Goal: Transaction & Acquisition: Purchase product/service

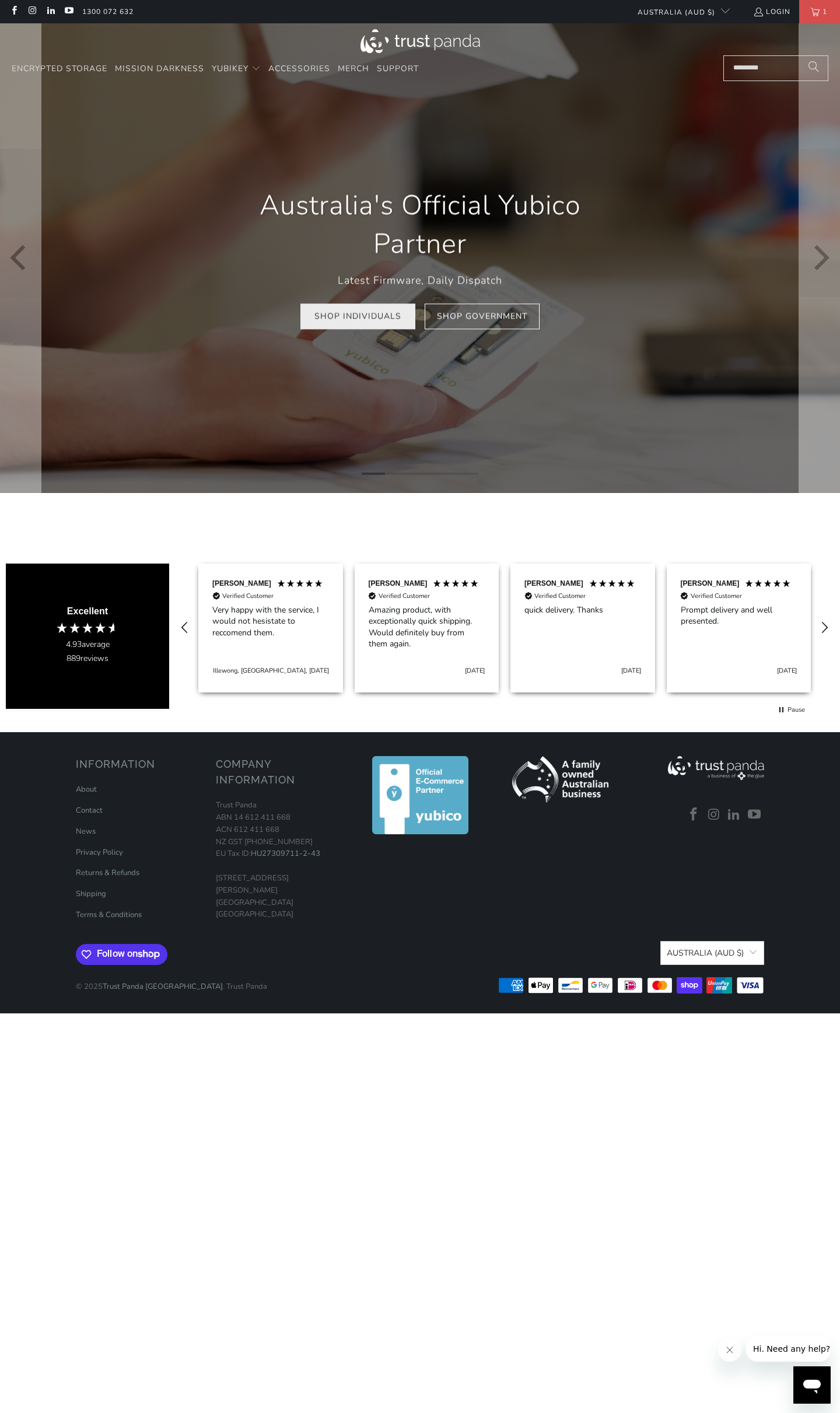
click at [362, 315] on link "Shop Individuals" at bounding box center [358, 316] width 115 height 26
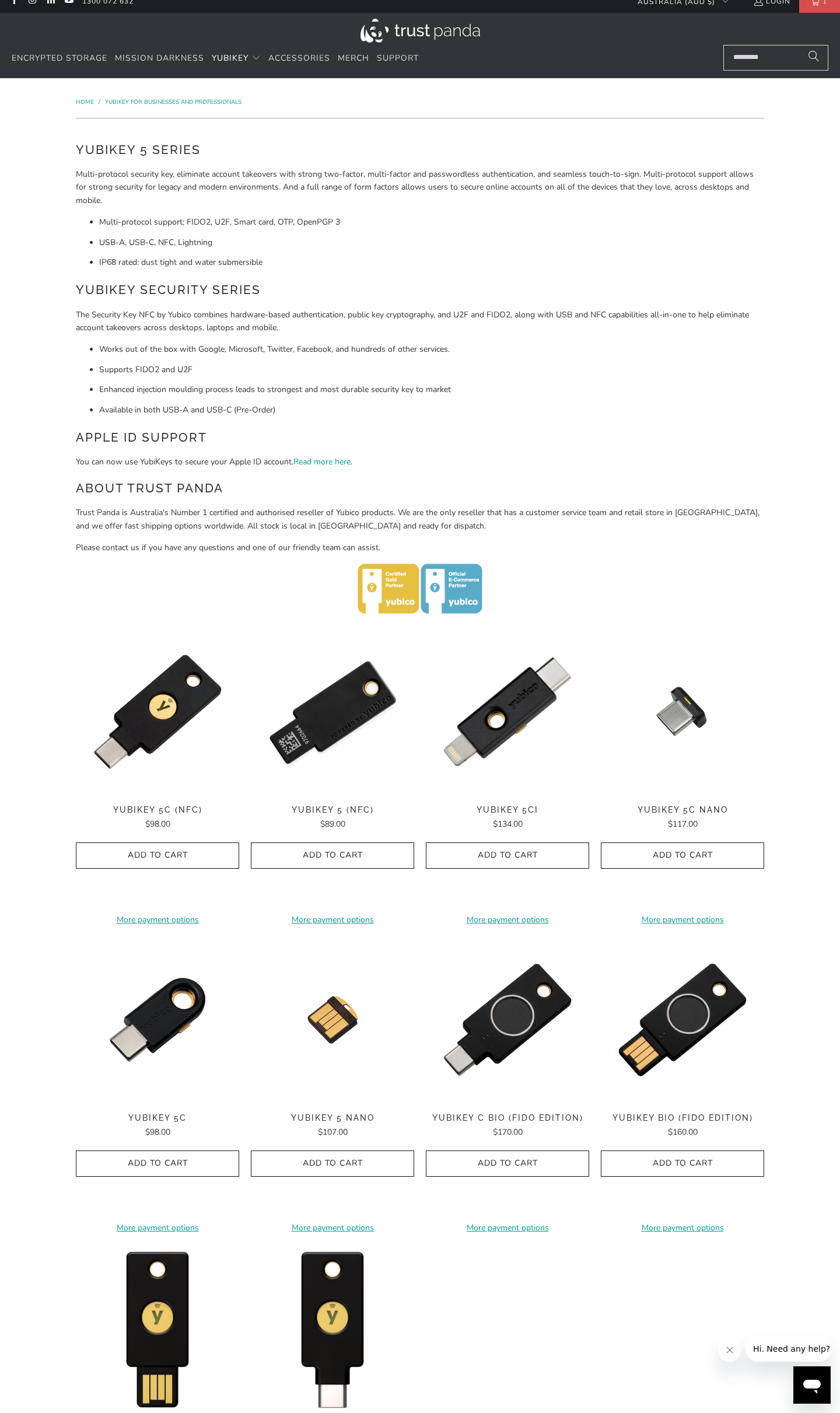
scroll to position [11, 0]
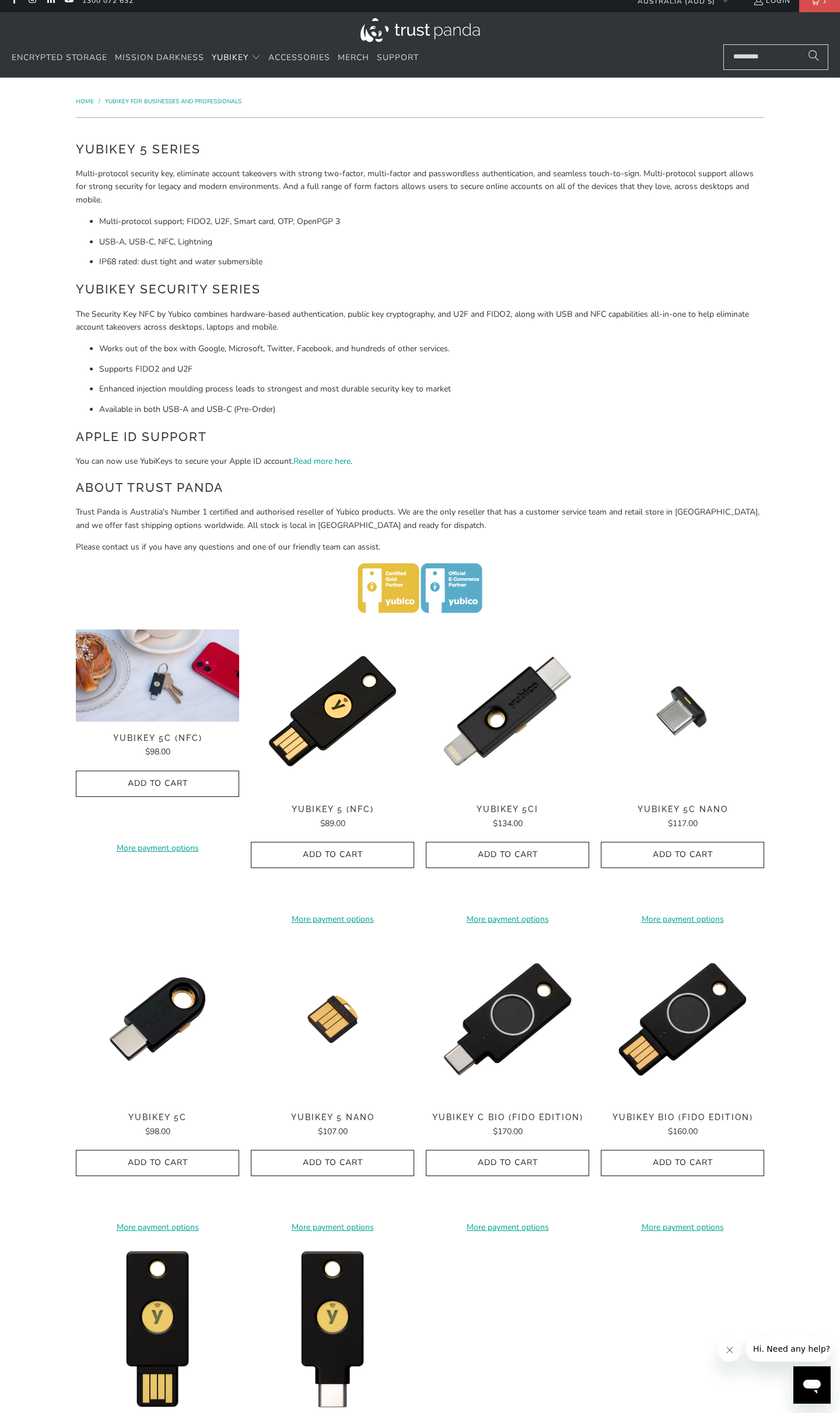
click at [234, 721] on img at bounding box center [157, 675] width 164 height 92
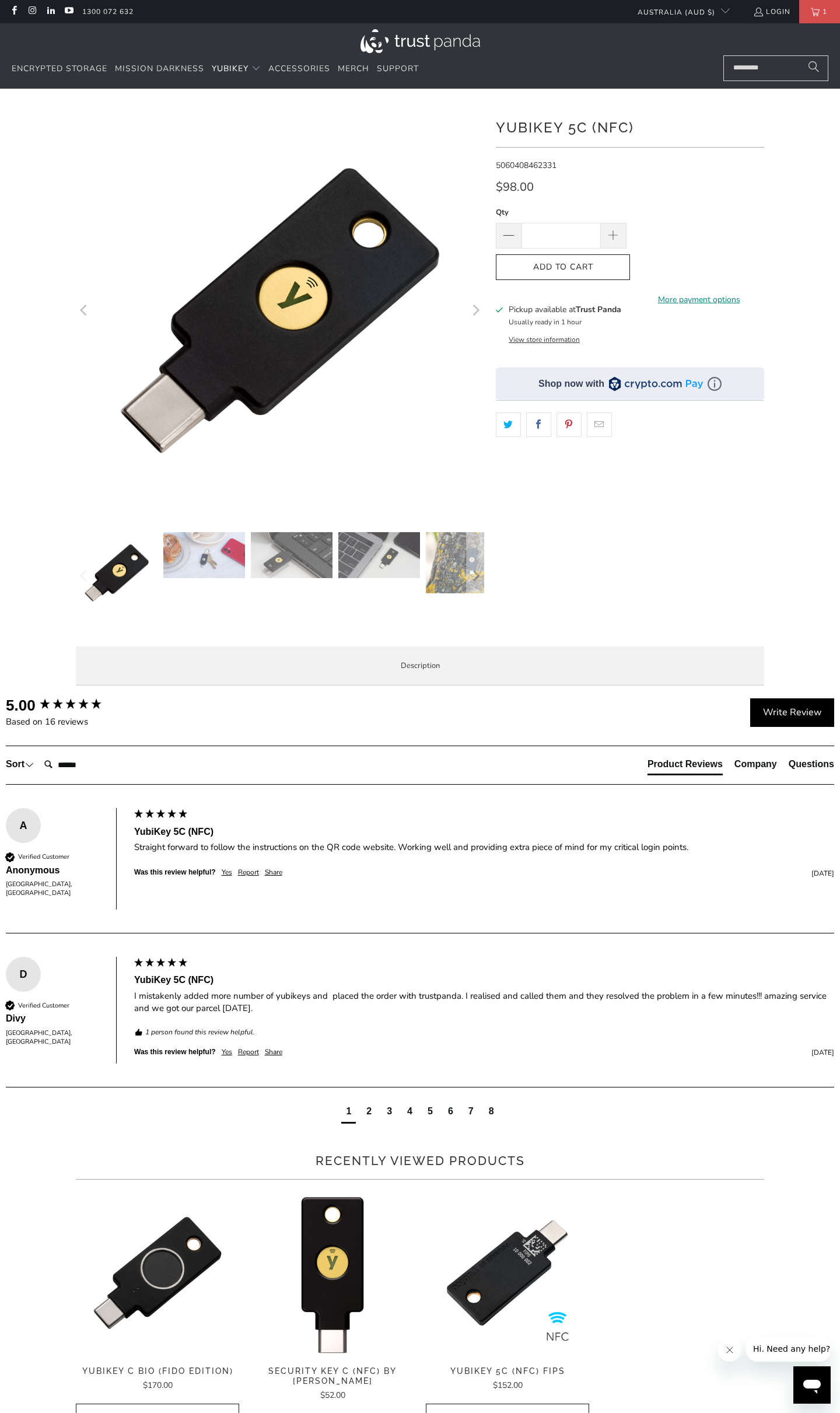
click at [692, 293] on link "More payment options" at bounding box center [698, 300] width 130 height 13
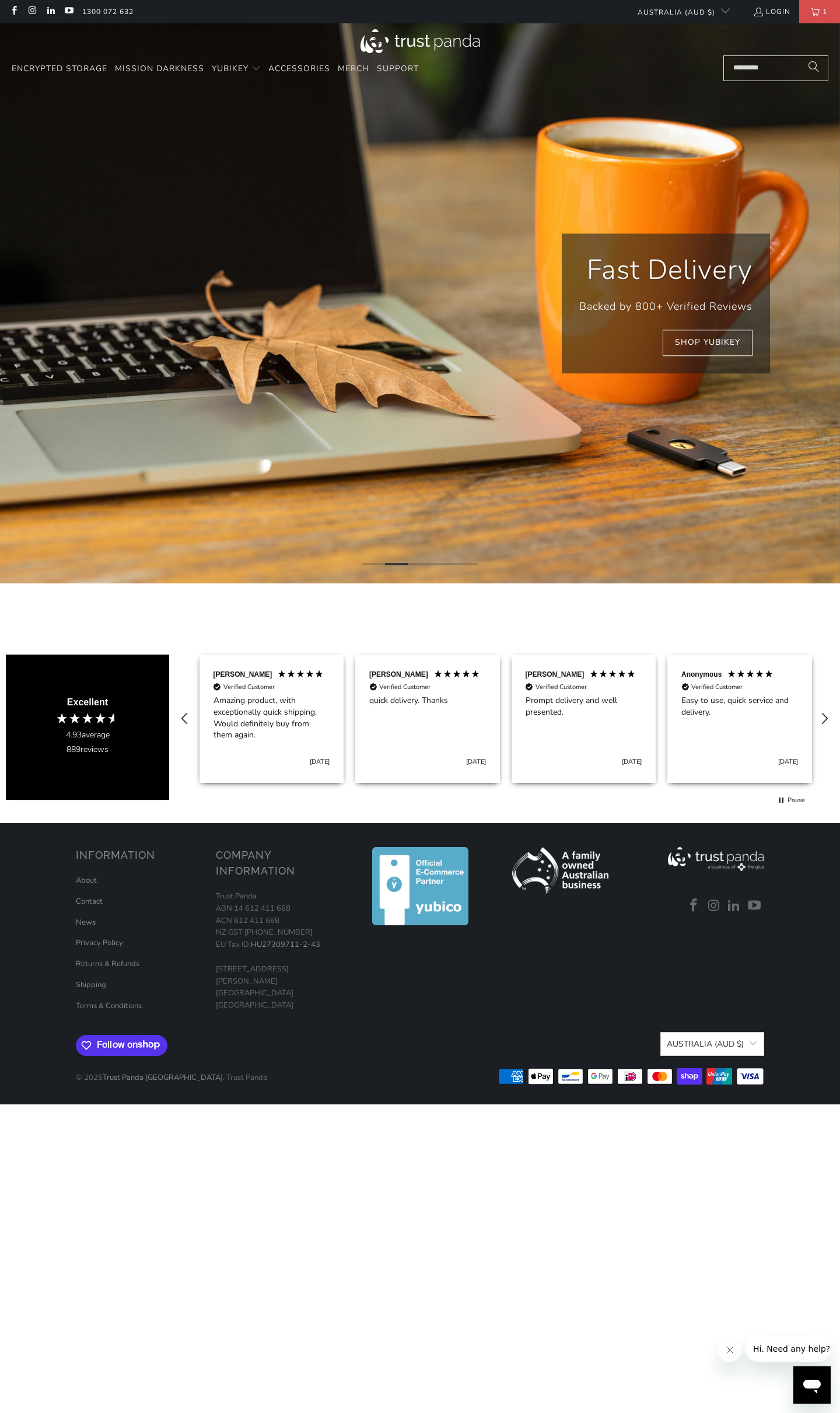
scroll to position [0, 156]
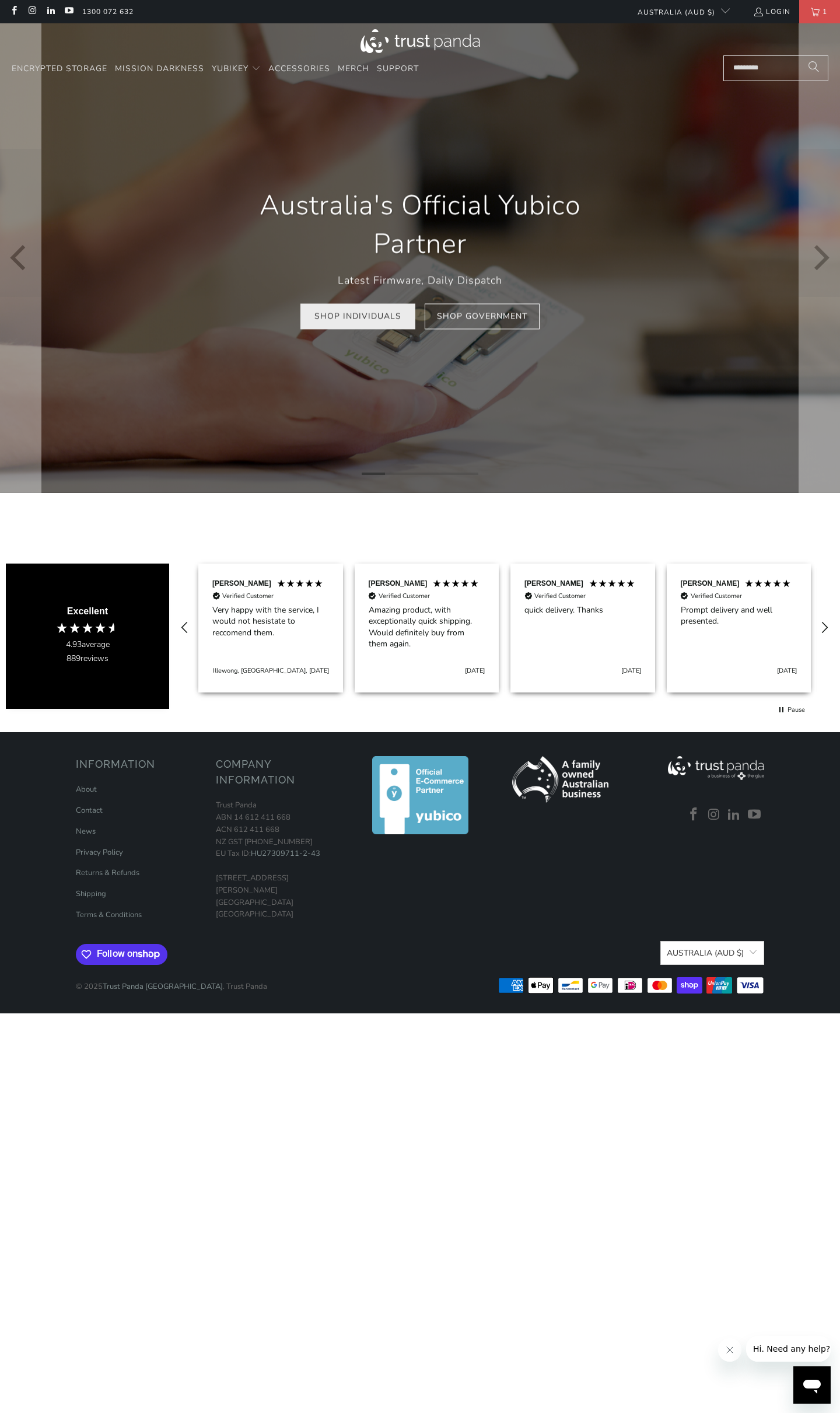
click at [396, 328] on link "Shop Individuals" at bounding box center [358, 316] width 115 height 26
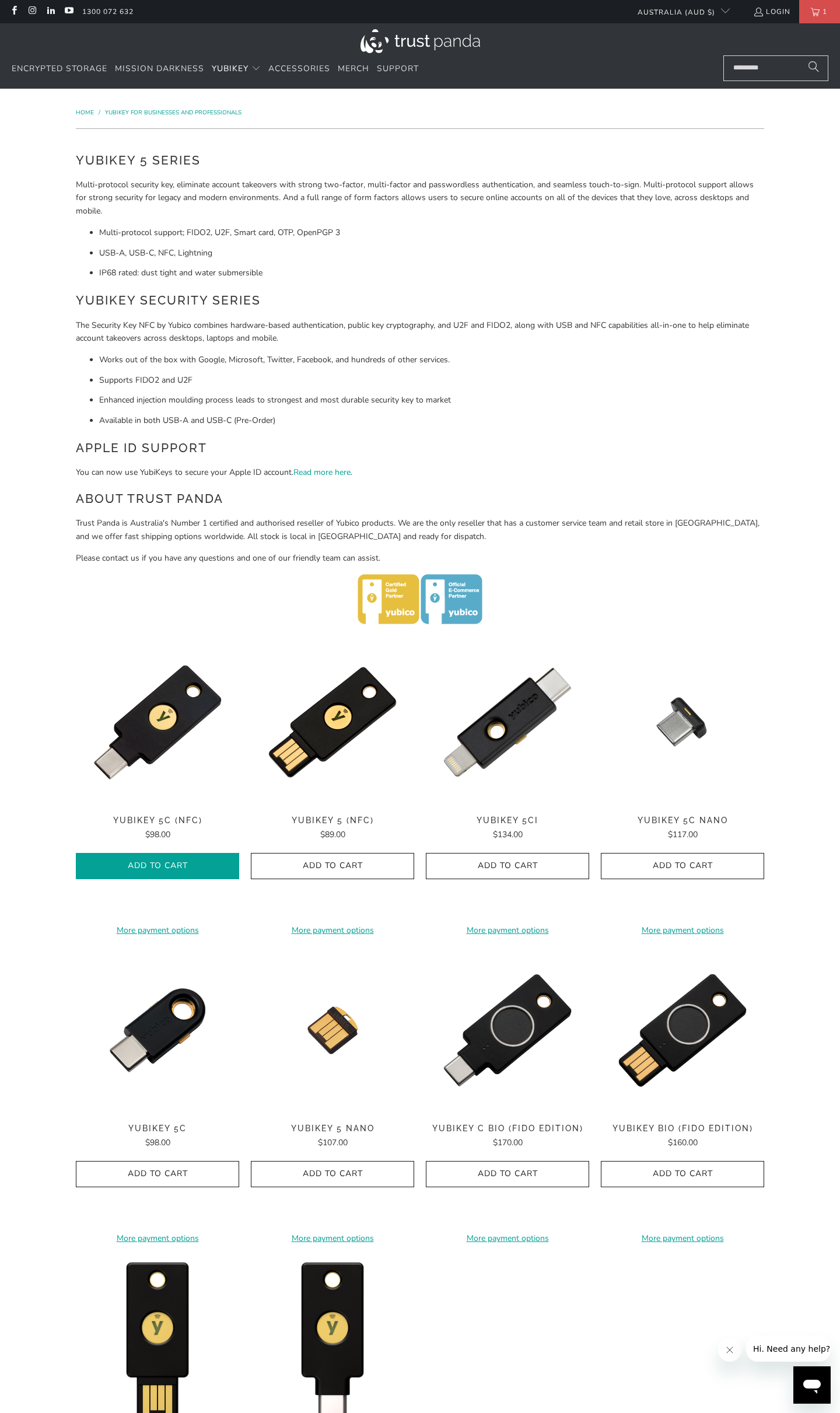
click at [197, 871] on span "Add to Cart" at bounding box center [157, 865] width 139 height 10
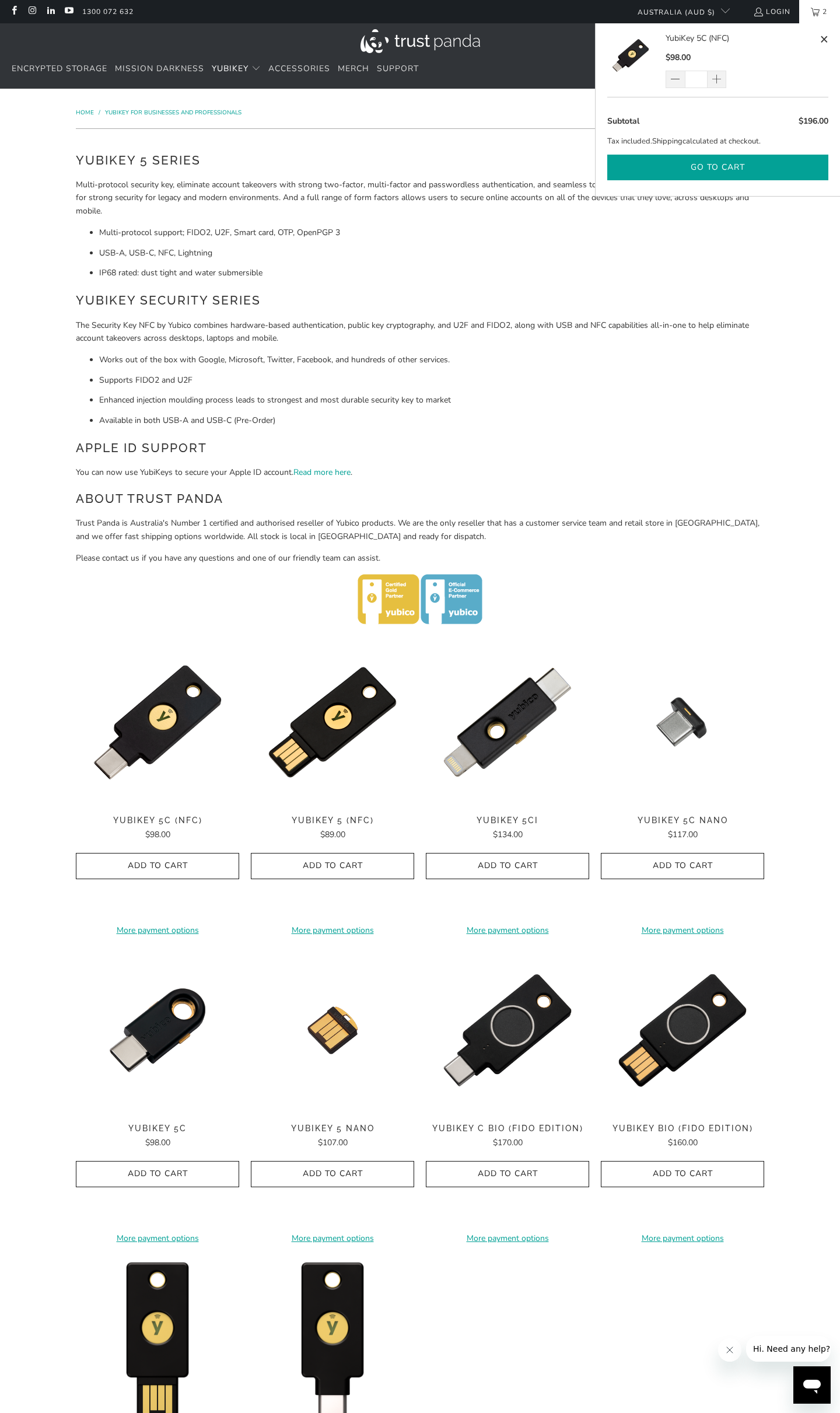
click at [742, 160] on button "Go to cart" at bounding box center [718, 167] width 221 height 26
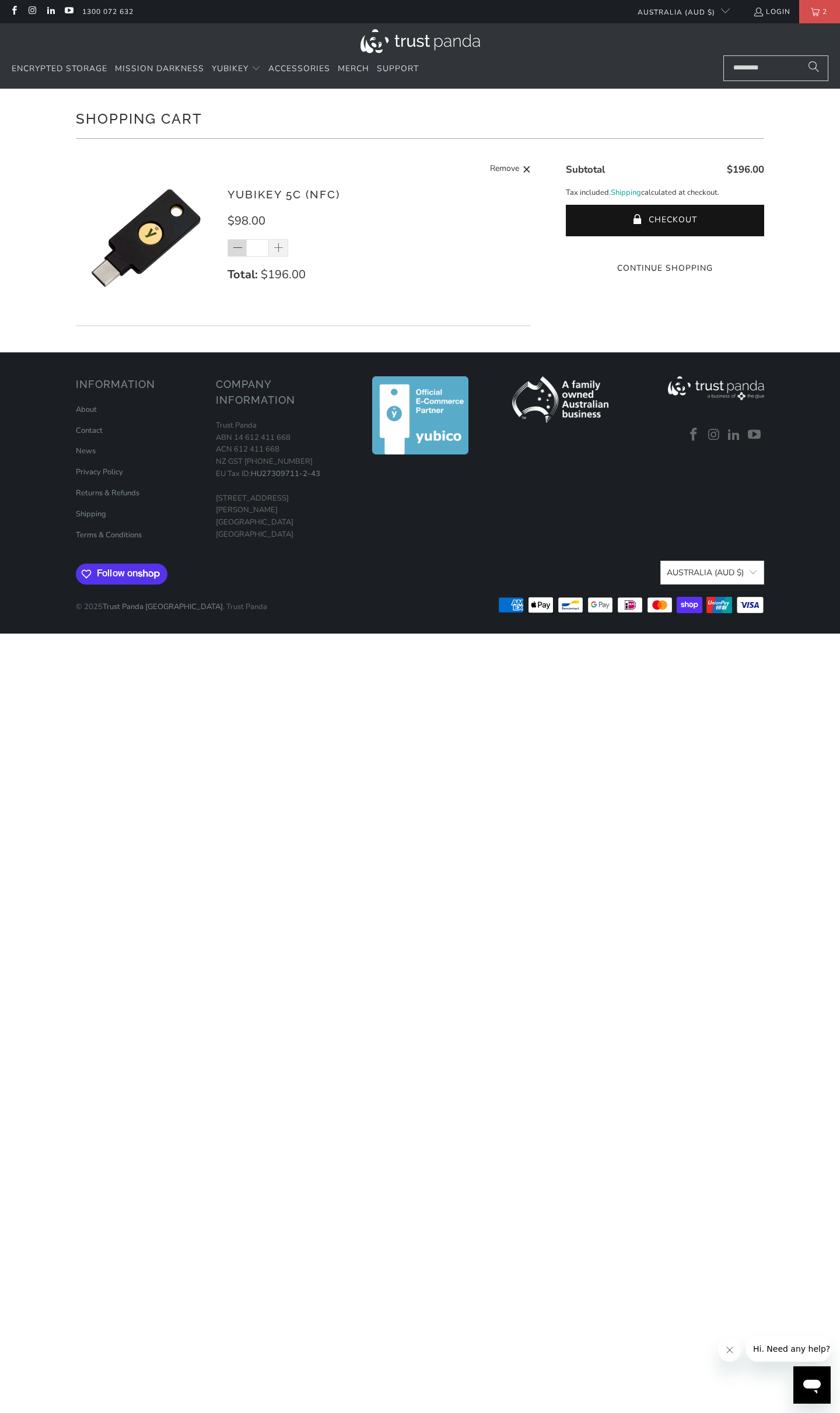
click at [239, 248] on span at bounding box center [237, 248] width 12 height 12
type input "*"
click at [671, 226] on button "Checkout" at bounding box center [665, 220] width 199 height 31
